Goal: Use online tool/utility: Utilize a website feature to perform a specific function

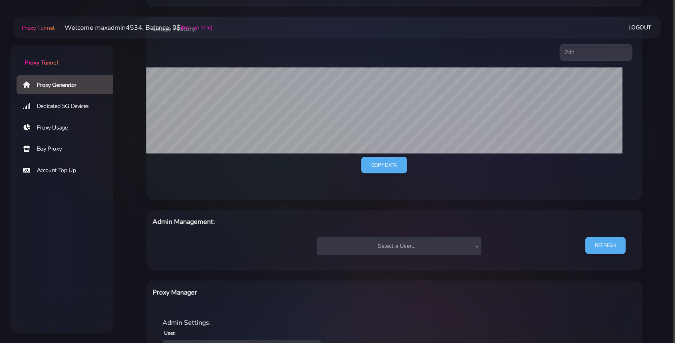
scroll to position [231, 0]
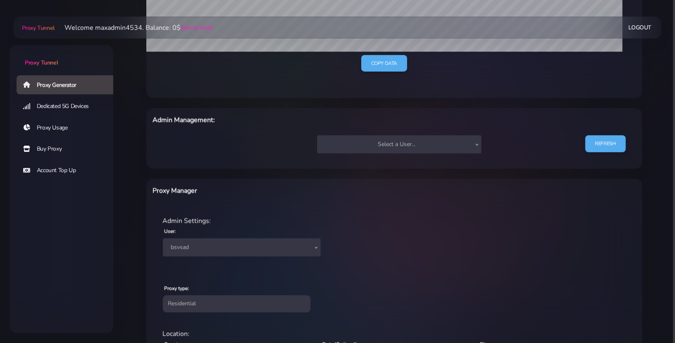
click at [206, 246] on span "bsvsad" at bounding box center [242, 247] width 148 height 12
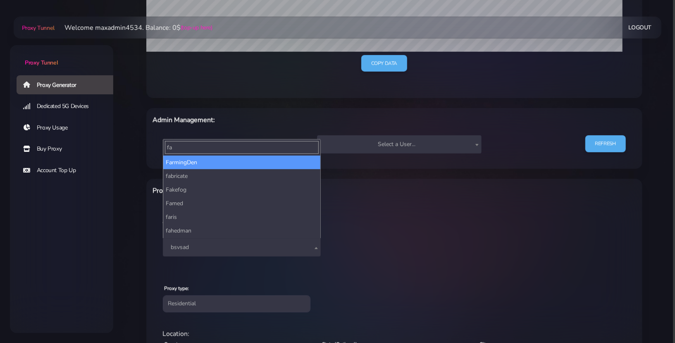
type input "fa"
select select "44"
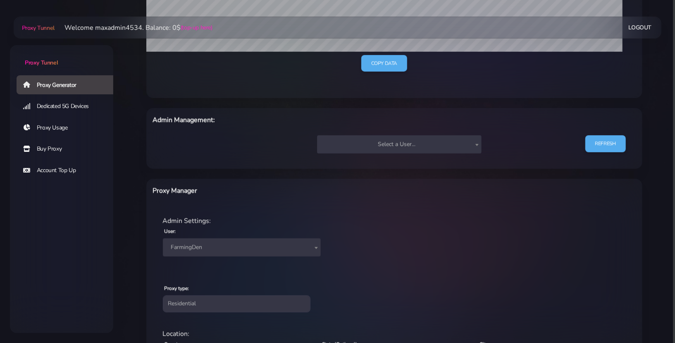
scroll to position [348, 0]
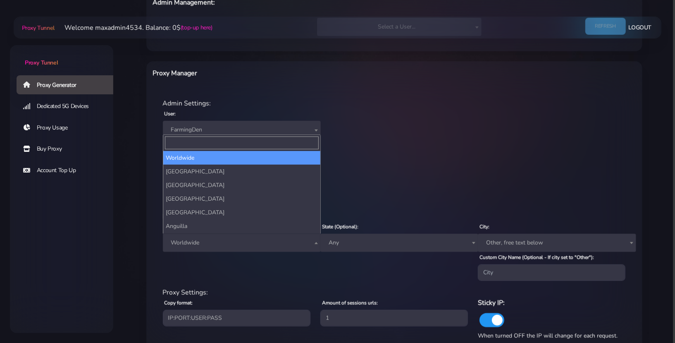
click at [211, 239] on span "Worldwide" at bounding box center [242, 243] width 148 height 12
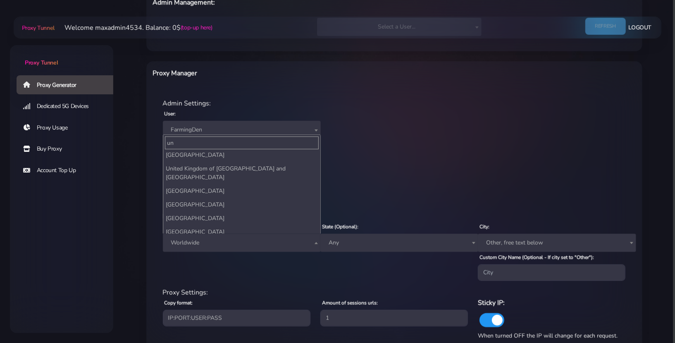
scroll to position [67, 0]
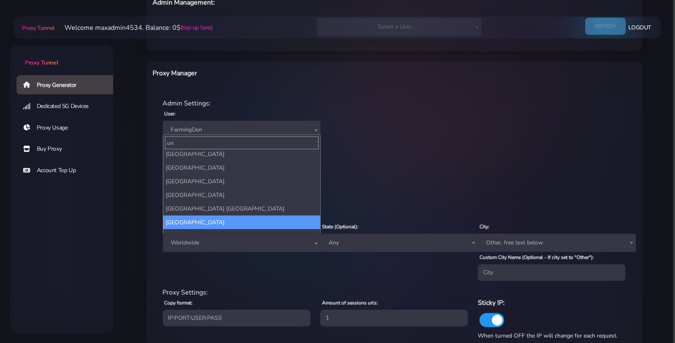
type input "un"
select select "US"
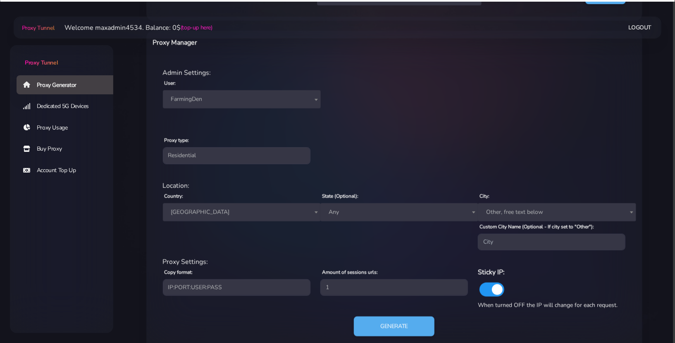
scroll to position [398, 0]
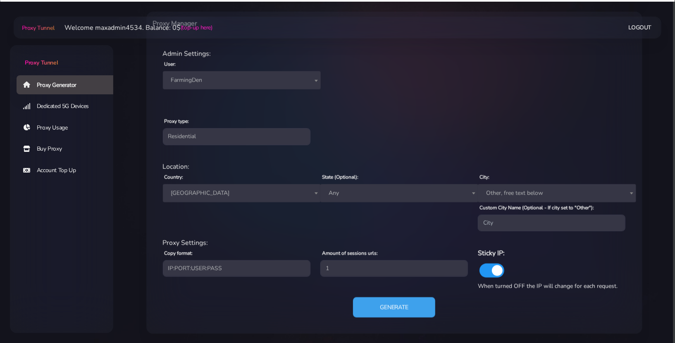
click at [387, 302] on button "Generate" at bounding box center [394, 307] width 82 height 20
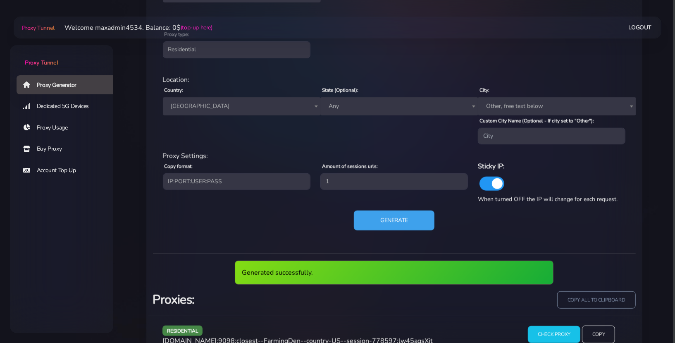
scroll to position [479, 0]
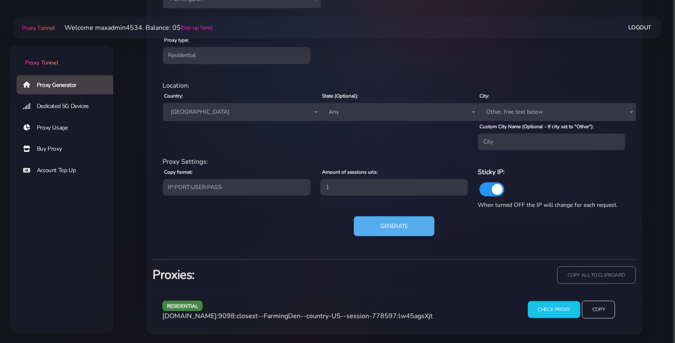
click at [290, 317] on span "[DOMAIN_NAME]:9098:closest--FarmingDen--country-US--session-778597:lw45agsXjt" at bounding box center [298, 315] width 270 height 9
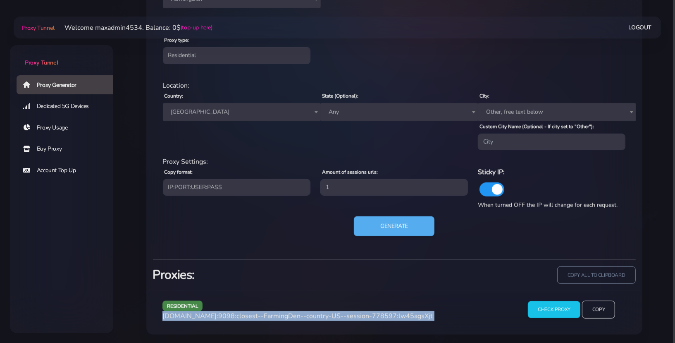
click at [290, 317] on span "[DOMAIN_NAME]:9098:closest--FarmingDen--country-US--session-778597:lw45agsXjt" at bounding box center [298, 315] width 270 height 9
copy div "[DOMAIN_NAME]:9098:closest--FarmingDen--country-US--session-778597:lw45agsXjt"
click at [412, 224] on button "Generate" at bounding box center [394, 226] width 82 height 20
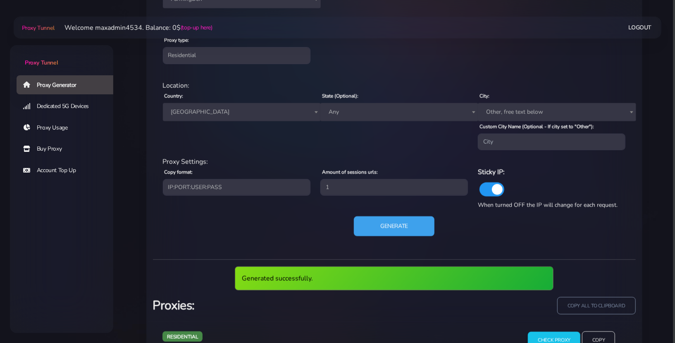
scroll to position [509, 0]
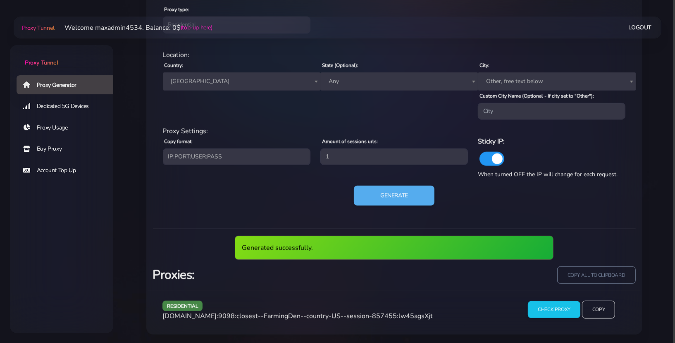
click at [382, 313] on span "[DOMAIN_NAME]:9098:closest--FarmingDen--country-US--session-857455:lw45agsXjt" at bounding box center [298, 315] width 270 height 9
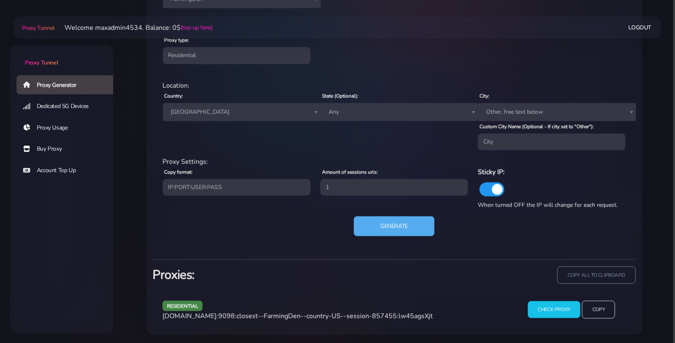
click at [411, 316] on span "[DOMAIN_NAME]:9098:closest--FarmingDen--country-US--session-857455:lw45agsXjt" at bounding box center [298, 315] width 270 height 9
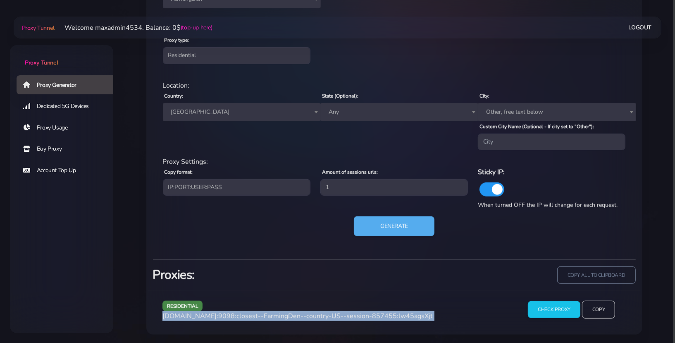
click at [411, 316] on span "[DOMAIN_NAME]:9098:closest--FarmingDen--country-US--session-857455:lw45agsXjt" at bounding box center [298, 315] width 270 height 9
copy div "[DOMAIN_NAME]:9098:closest--FarmingDen--country-US--session-857455:lw45agsXjt"
click at [397, 224] on button "Generate" at bounding box center [394, 226] width 82 height 20
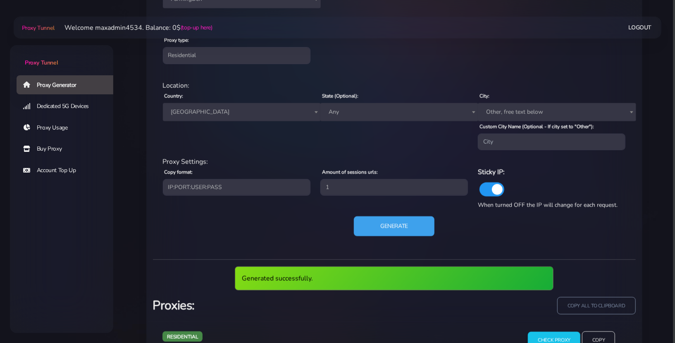
scroll to position [509, 0]
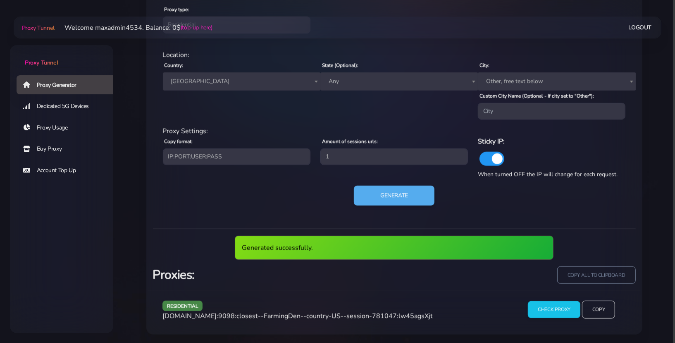
click at [384, 313] on span "[DOMAIN_NAME]:9098:closest--FarmingDen--country-US--session-781047:lw45agsXjt" at bounding box center [298, 315] width 270 height 9
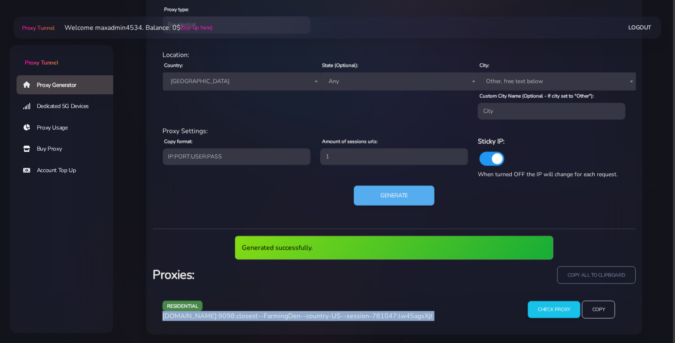
click at [384, 313] on span "[DOMAIN_NAME]:9098:closest--FarmingDen--country-US--session-781047:lw45agsXjt" at bounding box center [298, 315] width 270 height 9
copy div "[DOMAIN_NAME]:9098:closest--FarmingDen--country-US--session-781047:lw45agsXjt"
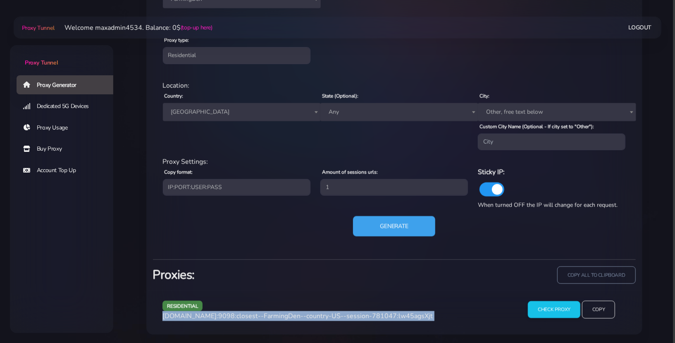
click at [417, 229] on button "Generate" at bounding box center [394, 226] width 82 height 20
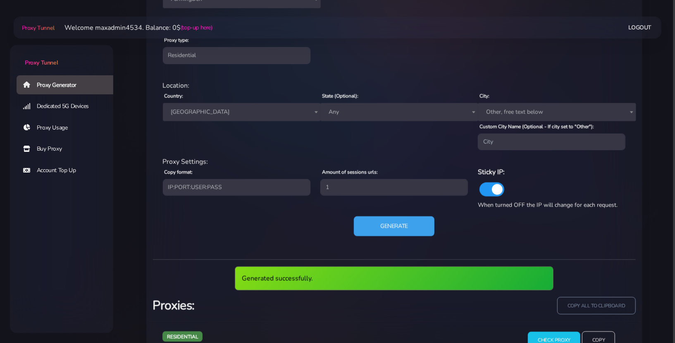
scroll to position [509, 0]
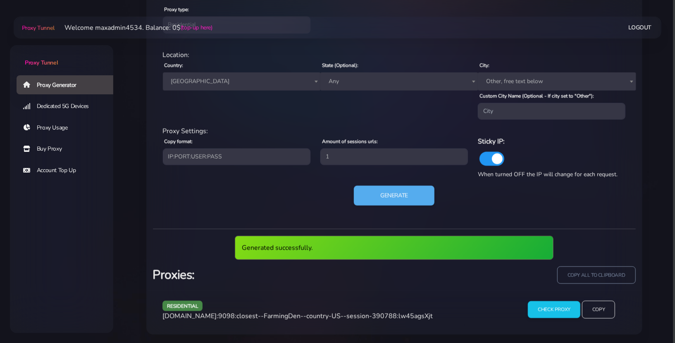
click at [346, 313] on span "[DOMAIN_NAME]:9098:closest--FarmingDen--country-US--session-390788:lw45agsXjt" at bounding box center [298, 315] width 270 height 9
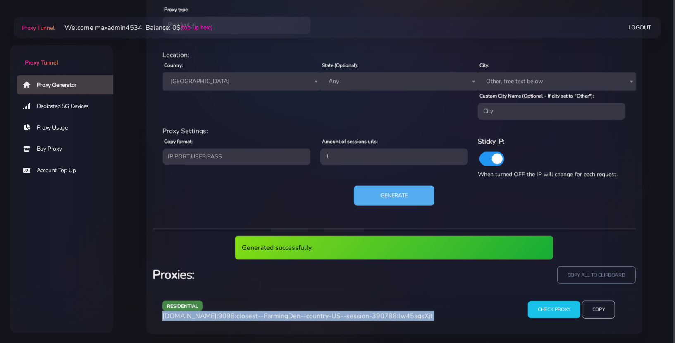
click at [346, 313] on span "[DOMAIN_NAME]:9098:closest--FarmingDen--country-US--session-390788:lw45agsXjt" at bounding box center [298, 315] width 270 height 9
copy div "[DOMAIN_NAME]:9098:closest--FarmingDen--country-US--session-390788:lw45agsXjt"
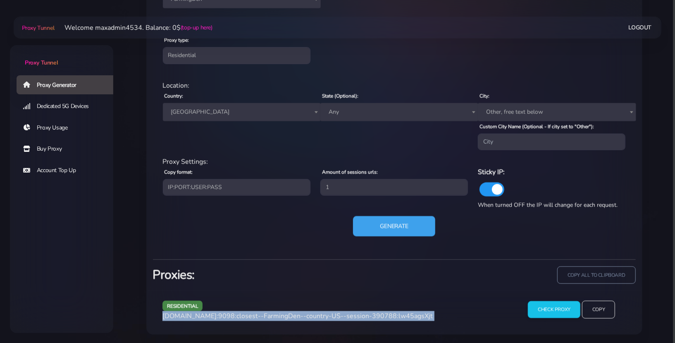
click at [365, 230] on button "Generate" at bounding box center [394, 226] width 82 height 20
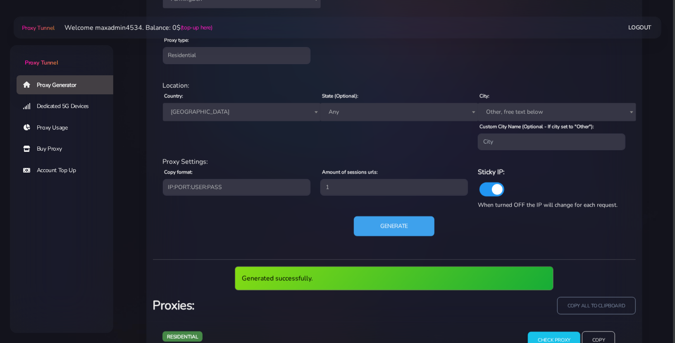
scroll to position [509, 0]
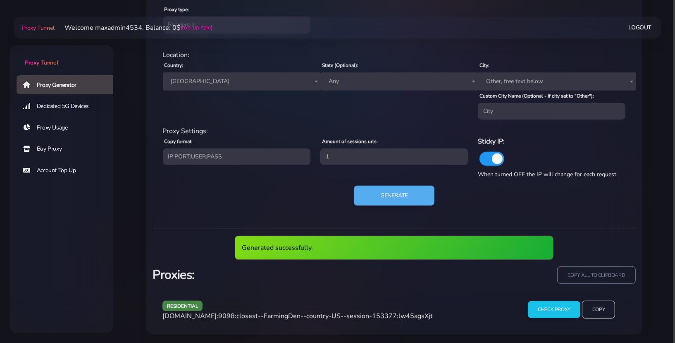
click at [357, 312] on span "[DOMAIN_NAME]:9098:closest--FarmingDen--country-US--session-153377:lw45agsXjt" at bounding box center [298, 315] width 270 height 9
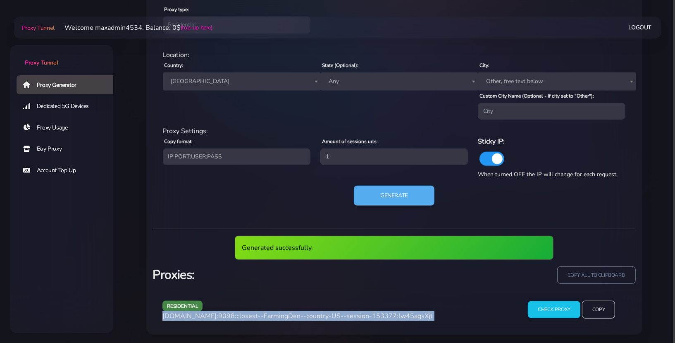
click at [357, 312] on span "[DOMAIN_NAME]:9098:closest--FarmingDen--country-US--session-153377:lw45agsXjt" at bounding box center [298, 315] width 270 height 9
copy div "[DOMAIN_NAME]:9098:closest--FarmingDen--country-US--session-153377:lw45agsXjt"
